Goal: Task Accomplishment & Management: Manage account settings

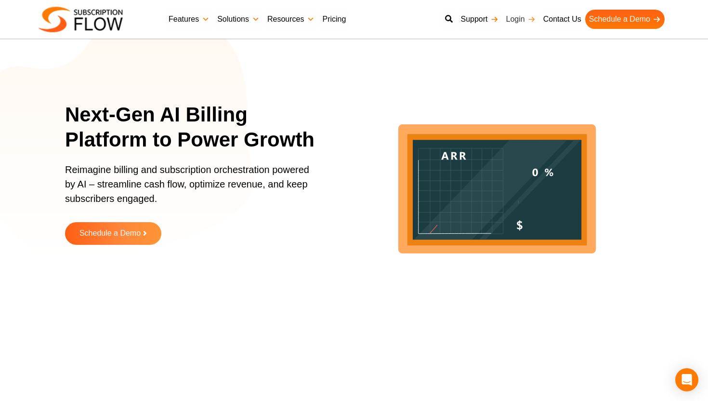
click at [516, 22] on link "Login" at bounding box center [520, 19] width 37 height 19
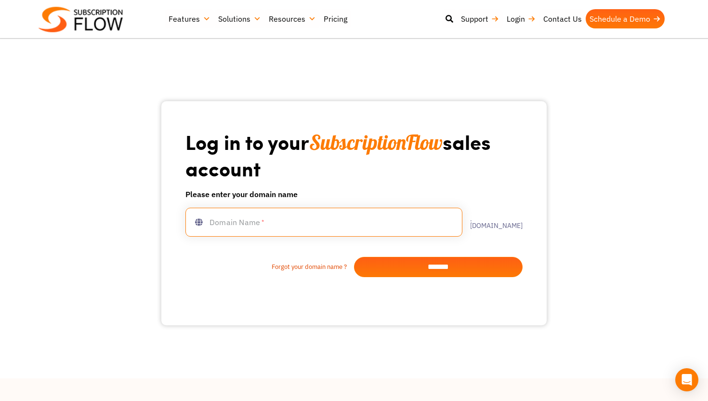
click at [268, 223] on input "text" at bounding box center [323, 222] width 277 height 29
type input "**********"
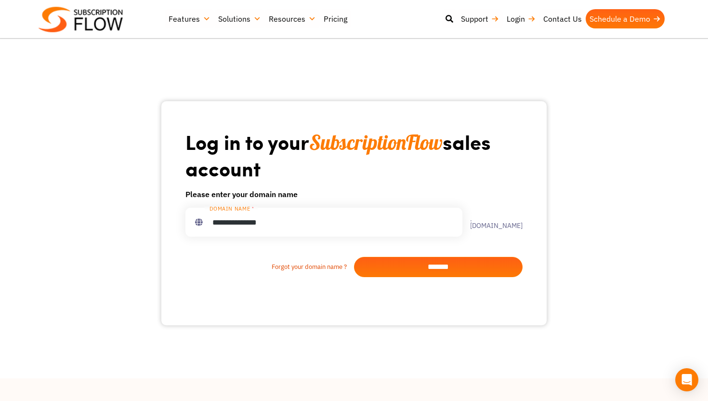
click at [406, 269] on input "*******" at bounding box center [438, 267] width 169 height 20
